Goal: Task Accomplishment & Management: Complete application form

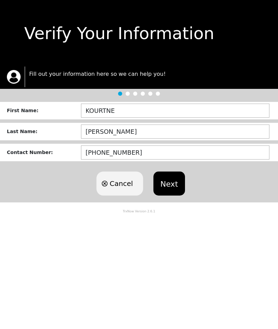
click at [168, 181] on button "Next" at bounding box center [168, 183] width 31 height 24
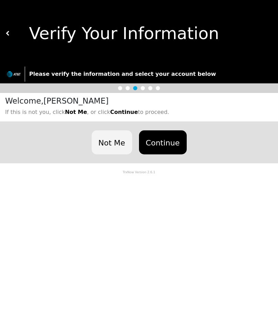
click at [159, 143] on button "Continue" at bounding box center [163, 142] width 48 height 24
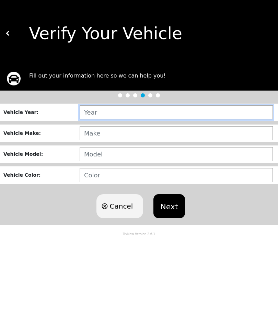
click at [173, 111] on input "text" at bounding box center [176, 112] width 193 height 14
type input "2015"
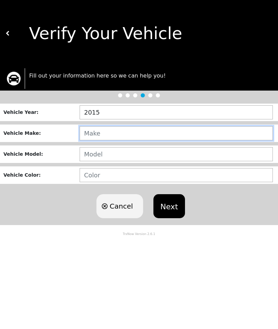
click at [116, 133] on input "text" at bounding box center [176, 133] width 193 height 14
type input "CHRYSLER"
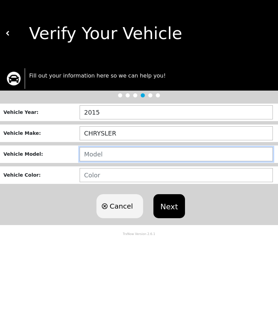
click at [150, 153] on input "text" at bounding box center [176, 154] width 193 height 14
type input "200"
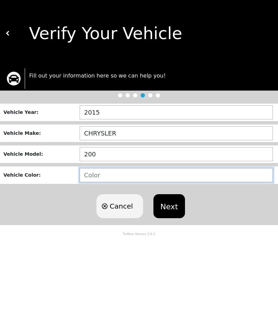
click at [146, 168] on input "text" at bounding box center [176, 175] width 193 height 14
type input "GREY"
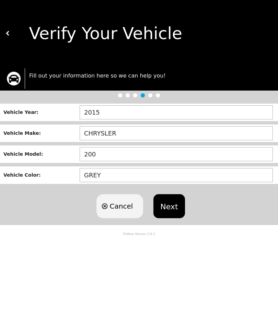
click at [171, 211] on button "Next" at bounding box center [168, 206] width 31 height 24
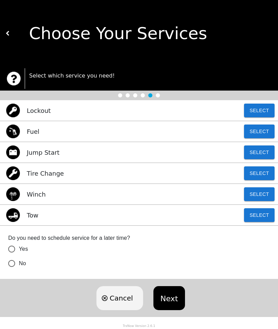
click at [256, 213] on button "Select" at bounding box center [259, 215] width 31 height 14
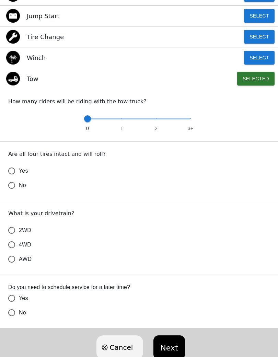
scroll to position [137, 0]
click at [14, 169] on input "Yes" at bounding box center [11, 171] width 14 height 14
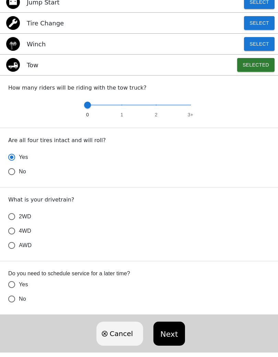
scroll to position [157, 0]
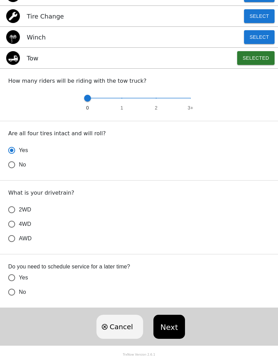
click at [17, 208] on input "2WD" at bounding box center [11, 209] width 14 height 14
radio input "true"
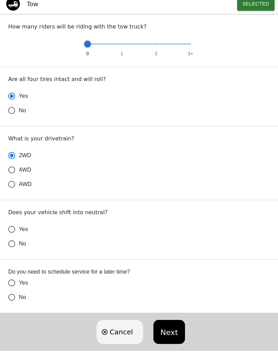
scroll to position [216, 0]
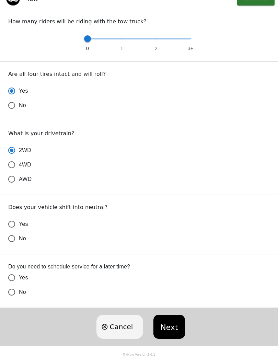
click at [17, 225] on input "Yes" at bounding box center [11, 224] width 14 height 14
radio input "false"
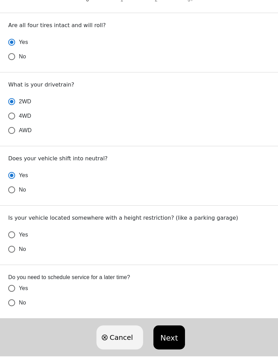
scroll to position [276, 0]
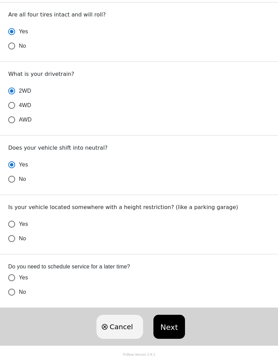
click at [18, 240] on input "No" at bounding box center [11, 238] width 14 height 14
radio input "false"
click at [19, 287] on label "No" at bounding box center [134, 292] width 260 height 14
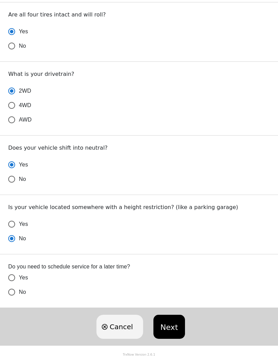
click at [19, 287] on input "No" at bounding box center [11, 292] width 14 height 14
radio input "false"
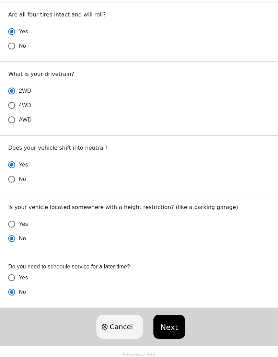
click at [168, 324] on button "Next" at bounding box center [168, 327] width 31 height 24
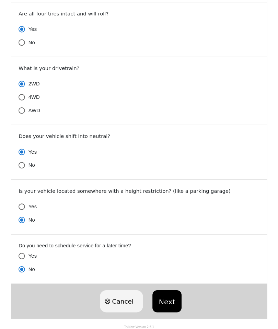
scroll to position [0, 0]
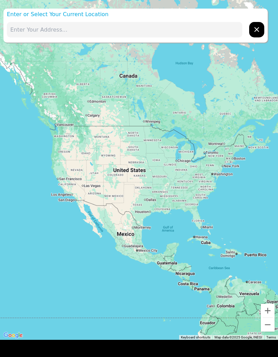
click at [165, 34] on input "text" at bounding box center [124, 29] width 235 height 15
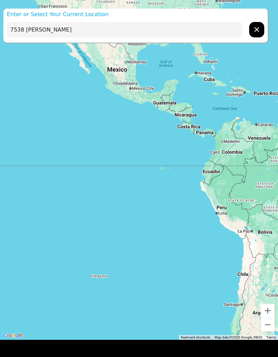
click at [264, 304] on button "Zoom in" at bounding box center [268, 311] width 14 height 14
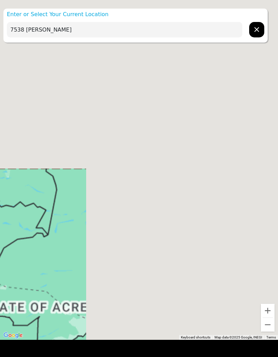
click at [117, 29] on input "7538 [PERSON_NAME]" at bounding box center [124, 29] width 235 height 15
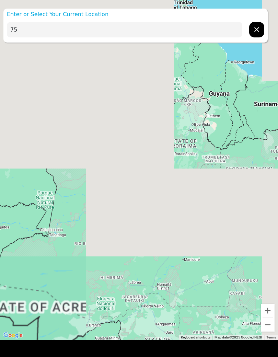
type input "7"
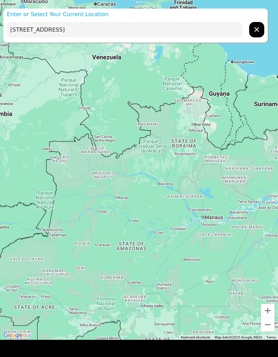
click at [157, 32] on input "[STREET_ADDRESS]" at bounding box center [124, 29] width 235 height 15
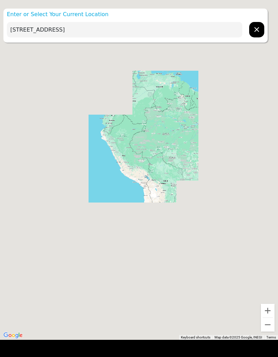
click at [111, 26] on input "[STREET_ADDRESS]" at bounding box center [124, 29] width 235 height 15
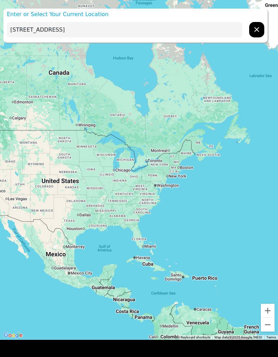
click at [116, 34] on input "[STREET_ADDRESS]" at bounding box center [124, 29] width 235 height 15
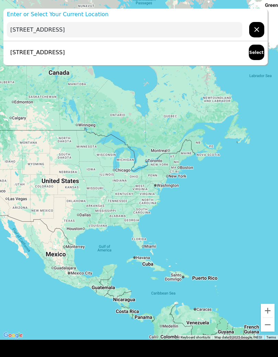
click at [206, 46] on div "[STREET_ADDRESS] Select" at bounding box center [135, 52] width 264 height 22
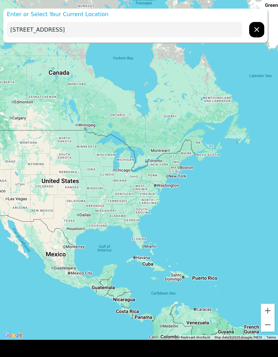
type input "[STREET_ADDRESS]"
